Goal: Information Seeking & Learning: Learn about a topic

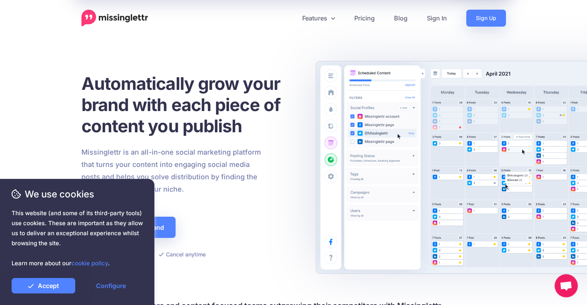
click at [200, 265] on div "Automatically grow your brand with each piece of content you publish Missinglet…" at bounding box center [190, 166] width 218 height 210
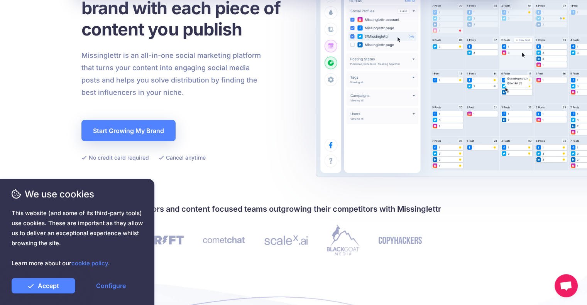
scroll to position [97, 0]
click at [56, 287] on link "Accept" at bounding box center [44, 285] width 64 height 15
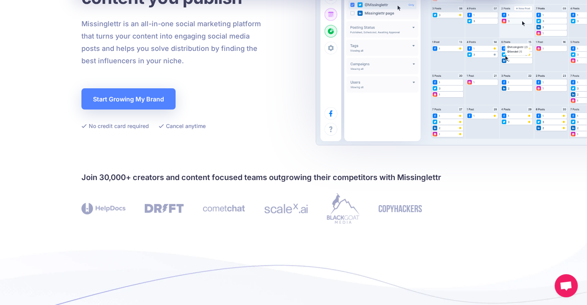
scroll to position [0, 0]
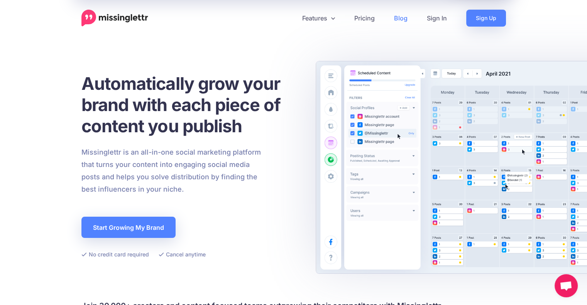
click at [404, 17] on link "Blog" at bounding box center [401, 18] width 33 height 17
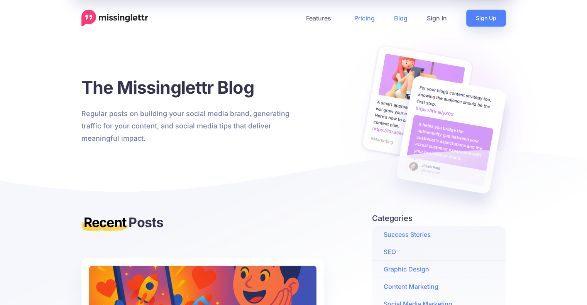
click at [370, 18] on link "Pricing" at bounding box center [365, 18] width 40 height 17
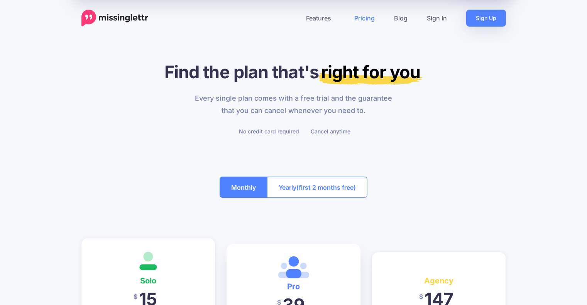
click at [367, 19] on link "Pricing" at bounding box center [365, 18] width 40 height 17
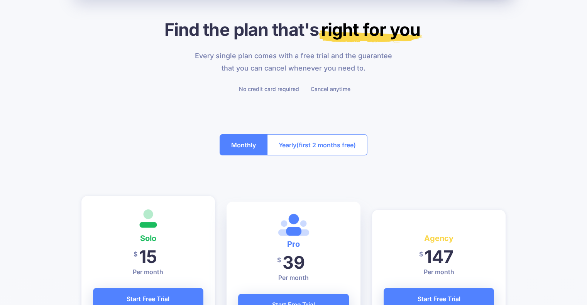
scroll to position [47, 0]
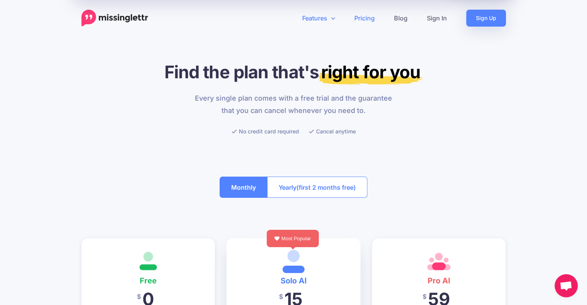
click at [334, 16] on icon at bounding box center [333, 18] width 4 height 6
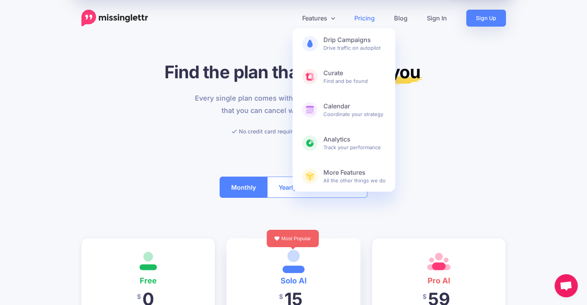
click at [270, 26] on div "Features Drip Campaigns Drive traffic on autopilot Curate Find and be found Cal…" at bounding box center [330, 18] width 352 height 17
